Goal: Information Seeking & Learning: Find specific fact

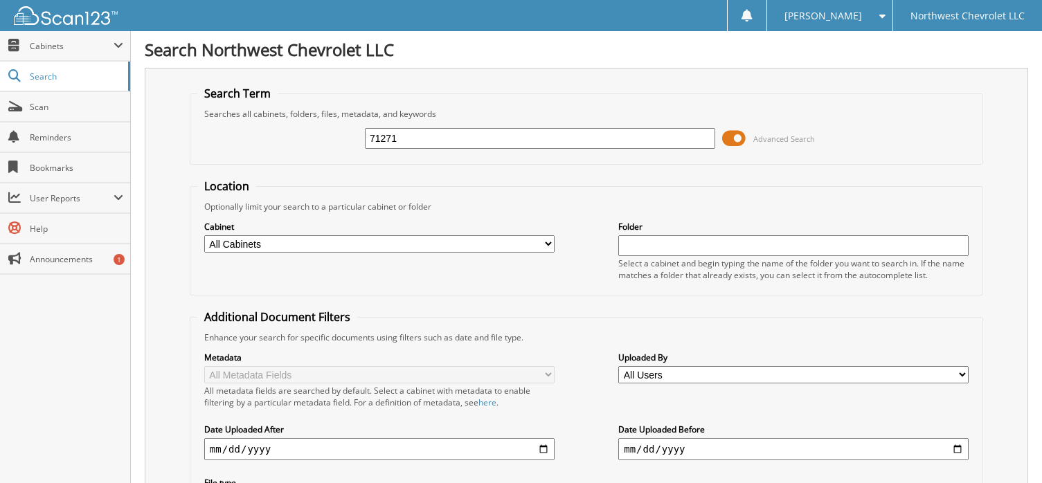
type input "71271"
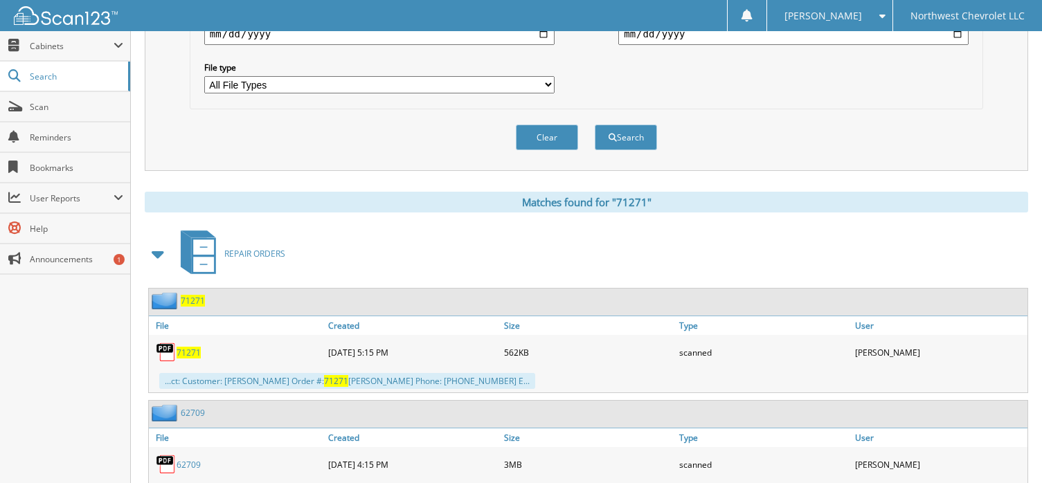
scroll to position [346, 0]
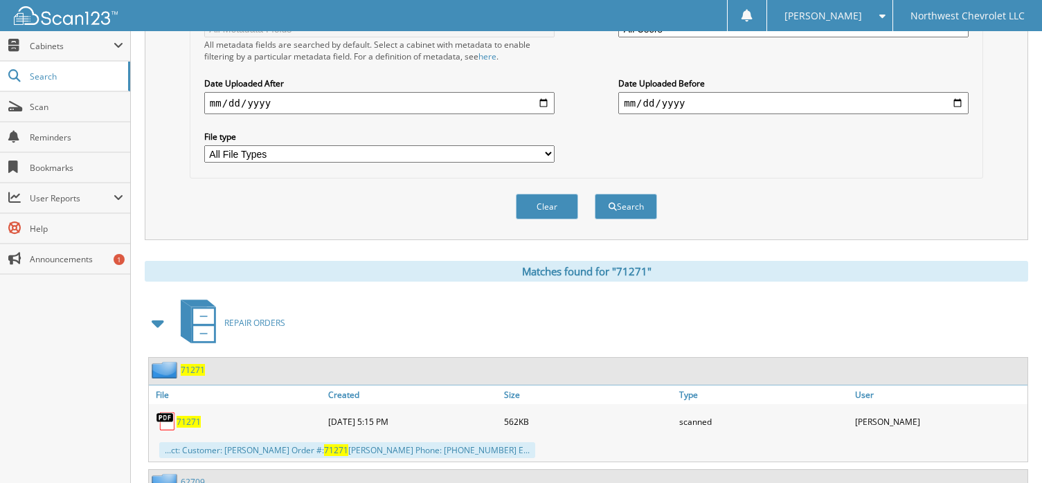
click at [189, 422] on span "71271" at bounding box center [189, 422] width 24 height 12
click at [190, 420] on span "71271" at bounding box center [189, 422] width 24 height 12
click at [182, 420] on span "71271" at bounding box center [189, 422] width 24 height 12
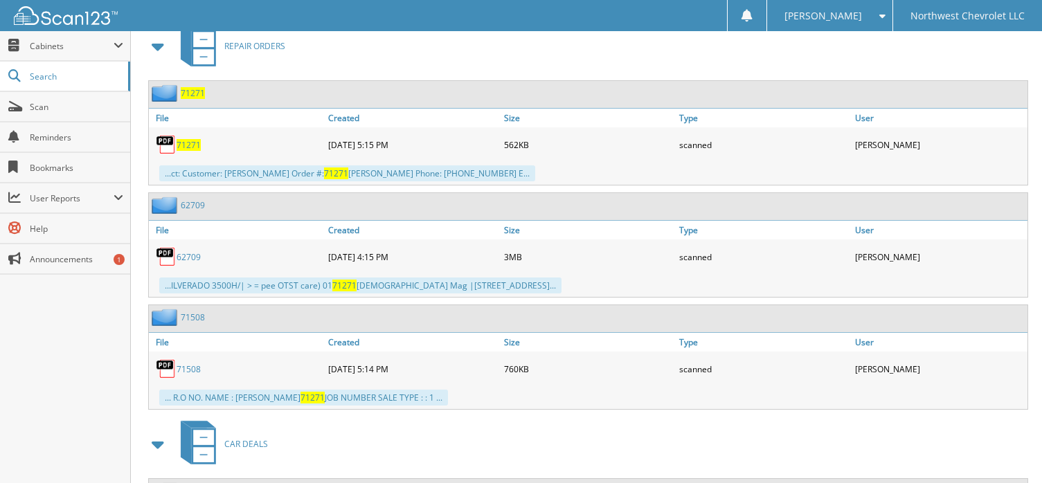
scroll to position [485, 0]
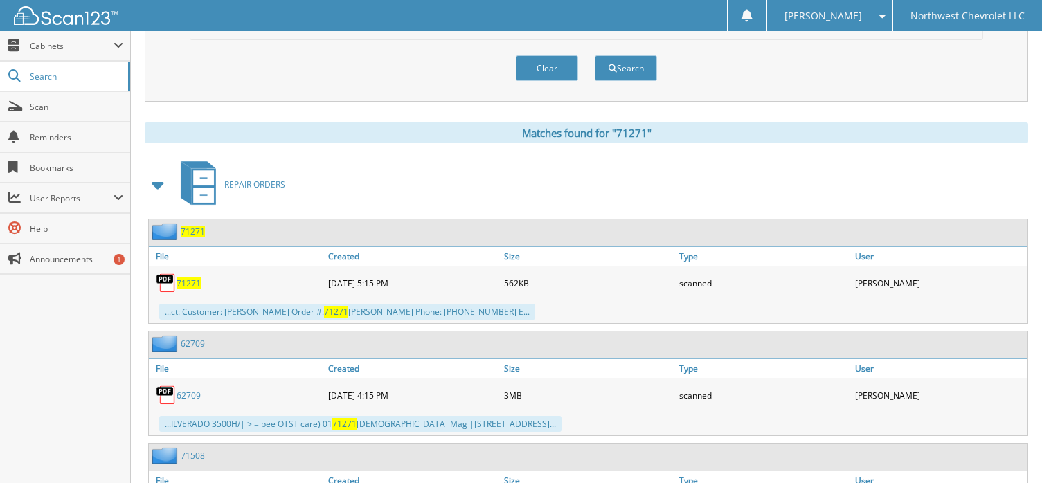
click at [189, 285] on span "71271" at bounding box center [189, 284] width 24 height 12
click at [185, 282] on span "71271" at bounding box center [189, 284] width 24 height 12
click at [184, 285] on span "71271" at bounding box center [189, 284] width 24 height 12
click at [178, 283] on span "71271" at bounding box center [189, 284] width 24 height 12
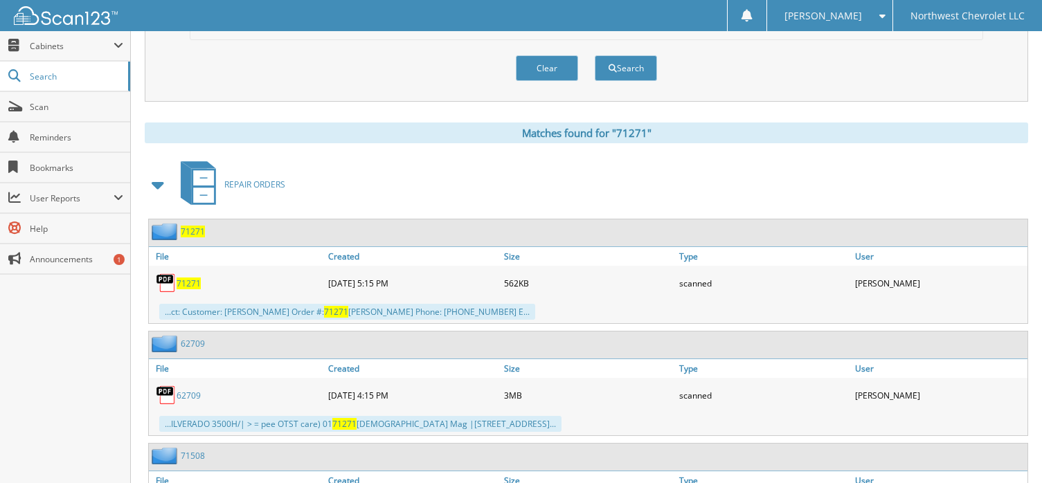
click at [186, 281] on span "71271" at bounding box center [189, 284] width 24 height 12
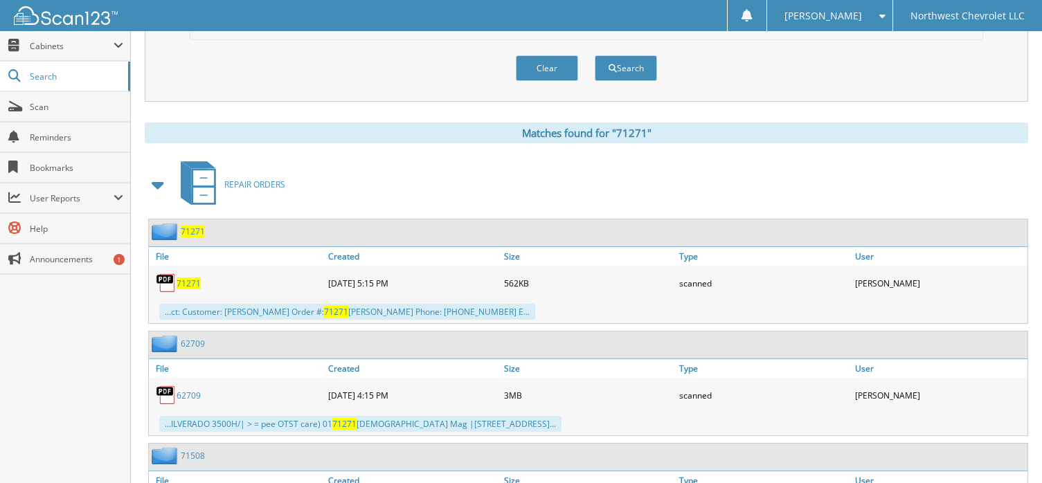
click at [183, 284] on span "71271" at bounding box center [189, 284] width 24 height 12
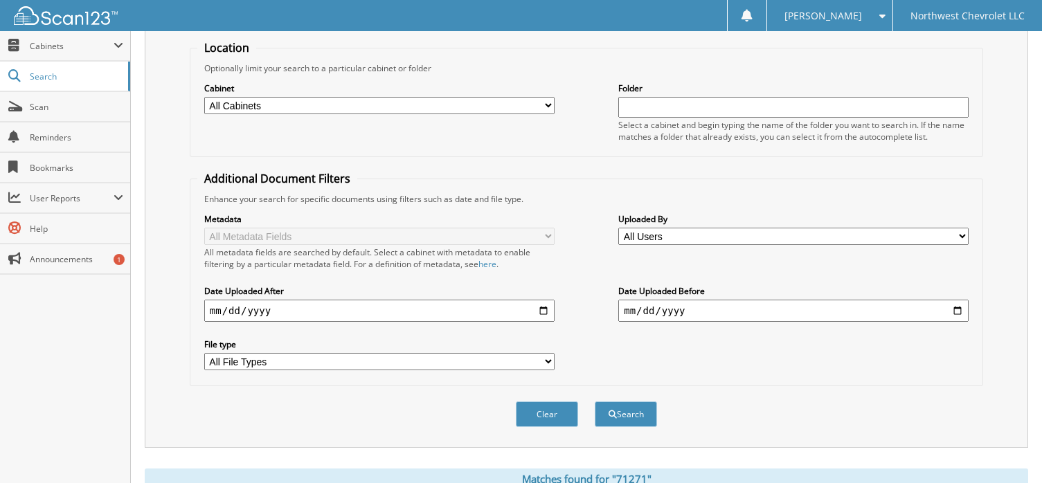
scroll to position [0, 0]
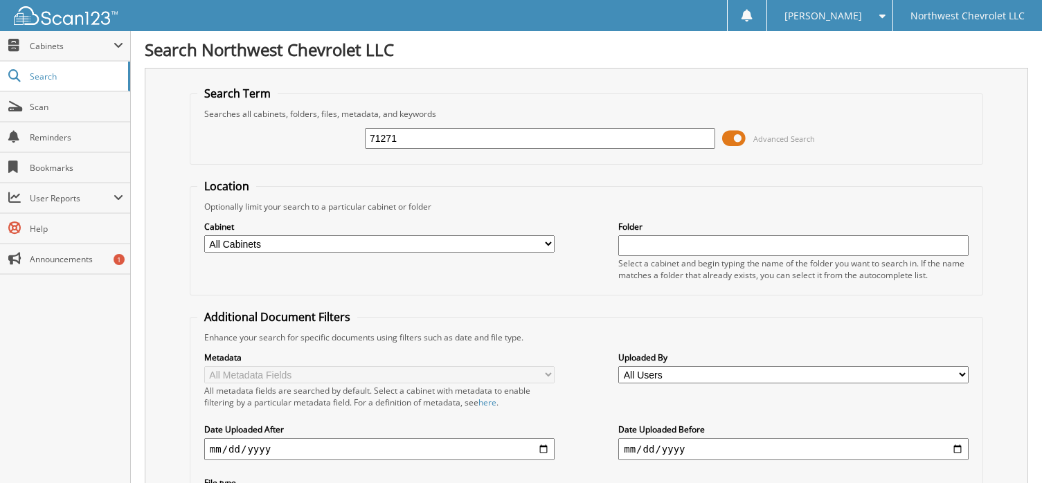
drag, startPoint x: 406, startPoint y: 138, endPoint x: 307, endPoint y: 154, distance: 100.3
click at [307, 154] on div "71271 Advanced Search" at bounding box center [586, 138] width 778 height 37
type input "71508"
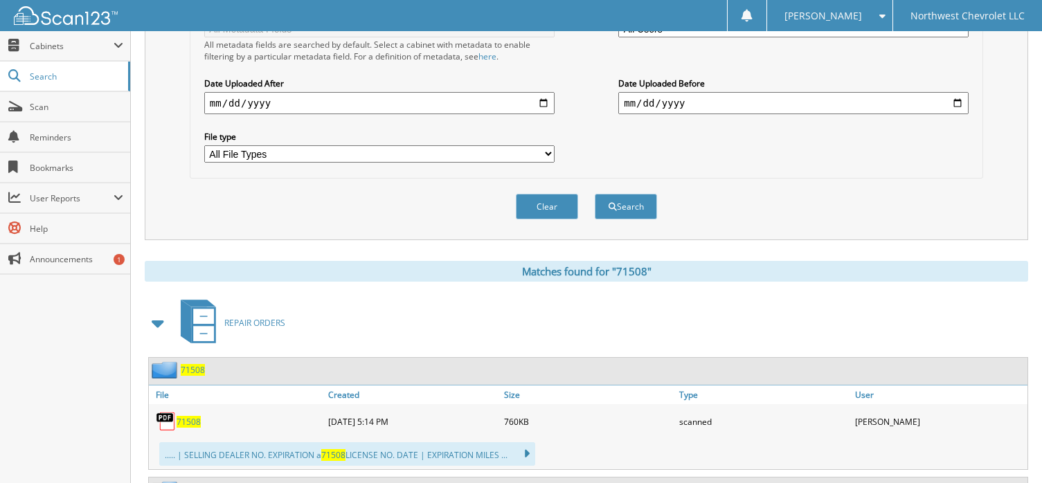
click at [185, 420] on span "71508" at bounding box center [189, 422] width 24 height 12
click at [190, 420] on span "71508" at bounding box center [189, 422] width 24 height 12
